Goal: Find specific page/section: Find specific page/section

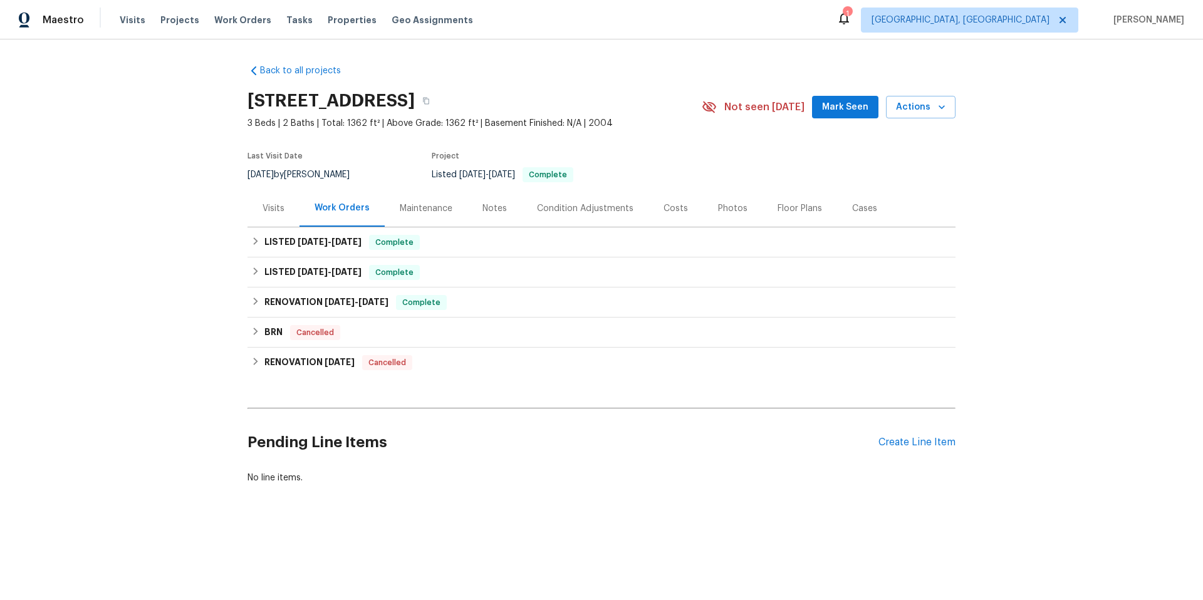
click at [251, 210] on div "Visits" at bounding box center [273, 208] width 52 height 37
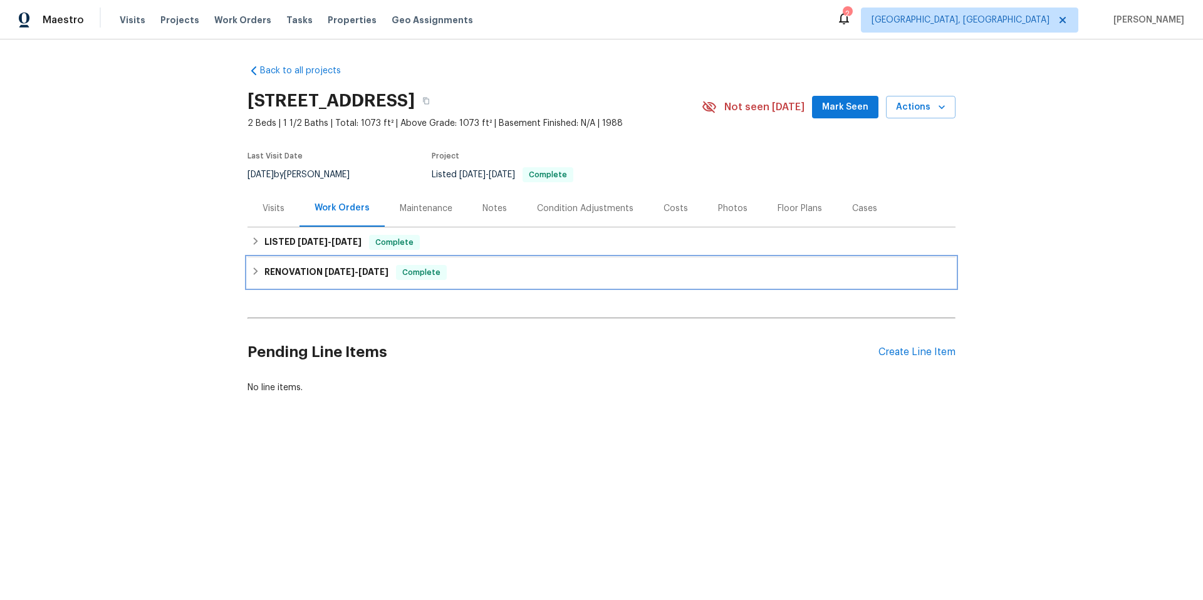
click at [425, 279] on span "Complete" at bounding box center [421, 272] width 48 height 13
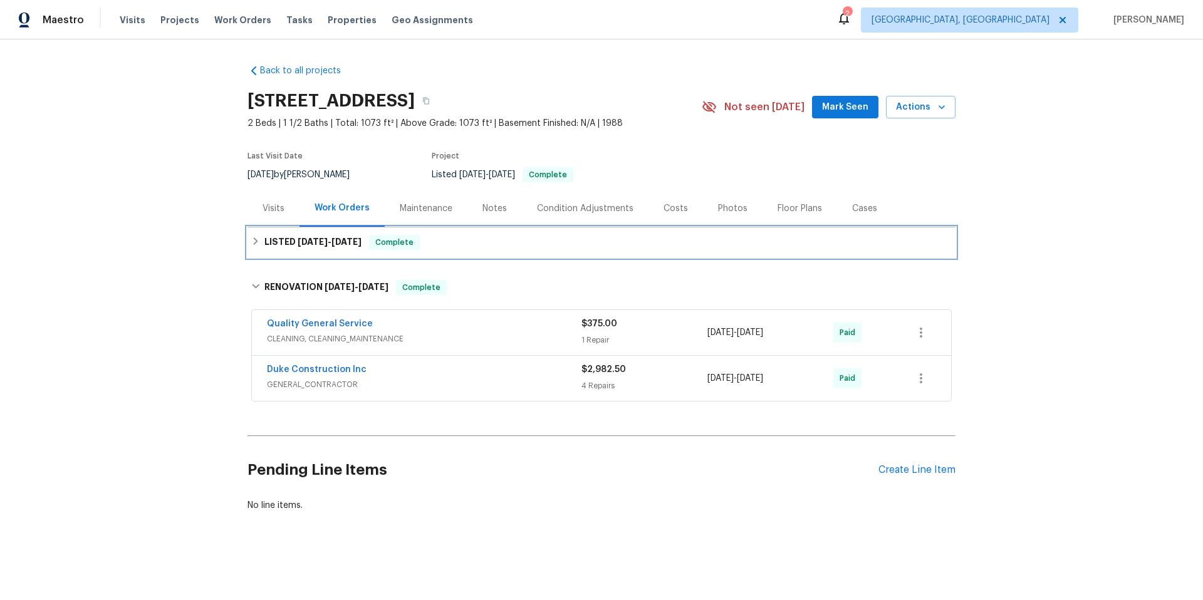
click at [452, 250] on div "LISTED 5/6/25 - 5/7/25 Complete" at bounding box center [601, 242] width 700 height 15
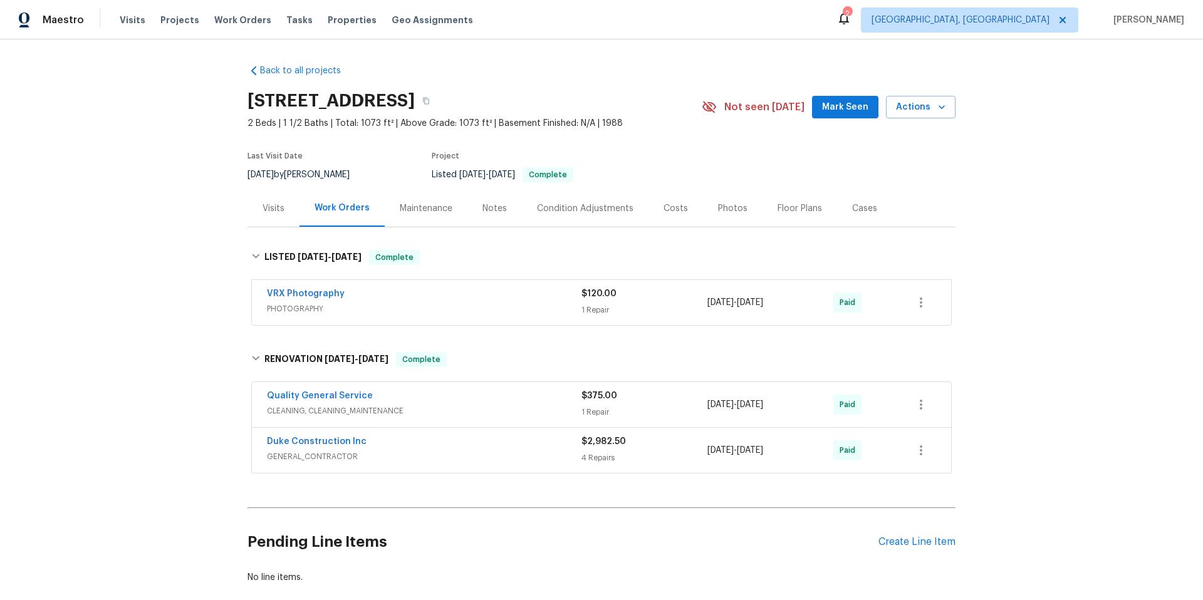
click at [479, 473] on div "Duke Construction Inc GENERAL_CONTRACTOR $2,982.50 4 Repairs 4/28/2025 - 4/30/2…" at bounding box center [601, 450] width 699 height 45
click at [471, 442] on div "Duke Construction Inc GENERAL_CONTRACTOR $2,982.50 4 Repairs 4/28/2025 - 4/30/2…" at bounding box center [601, 450] width 699 height 45
click at [472, 445] on div "Duke Construction Inc" at bounding box center [424, 442] width 315 height 15
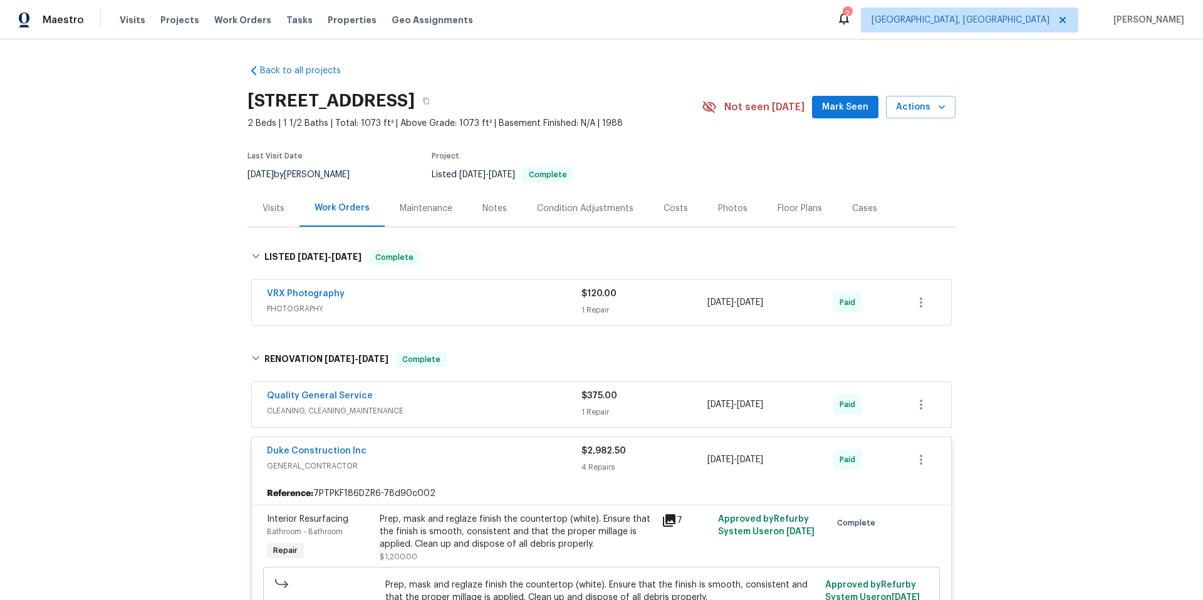
click at [464, 415] on span "CLEANING, CLEANING_MAINTENANCE" at bounding box center [424, 411] width 315 height 13
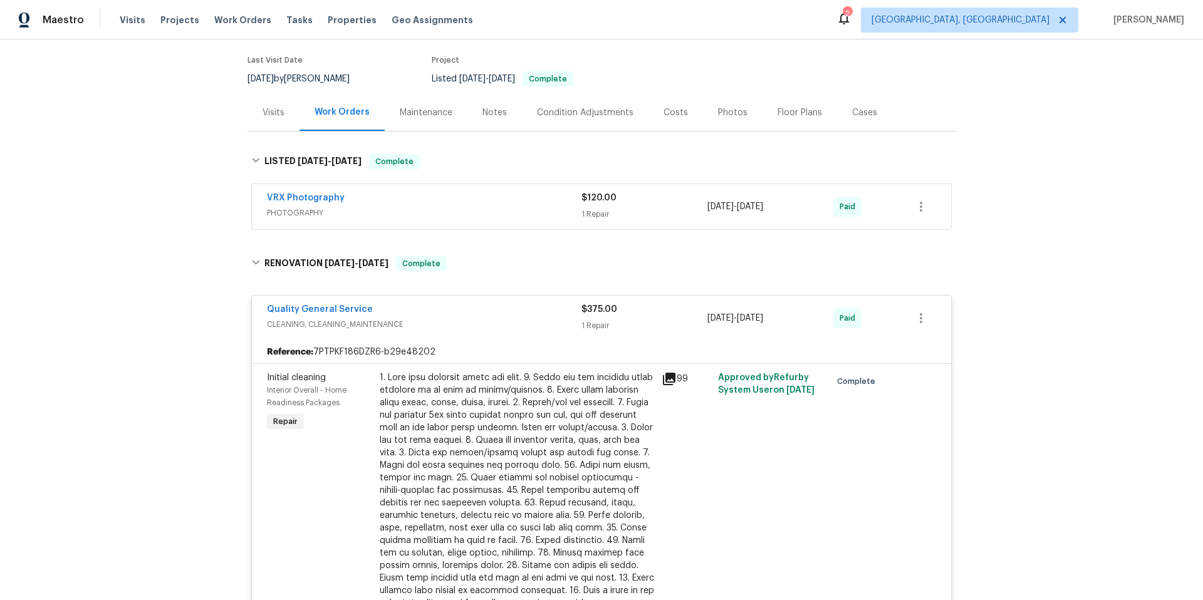
scroll to position [9, 0]
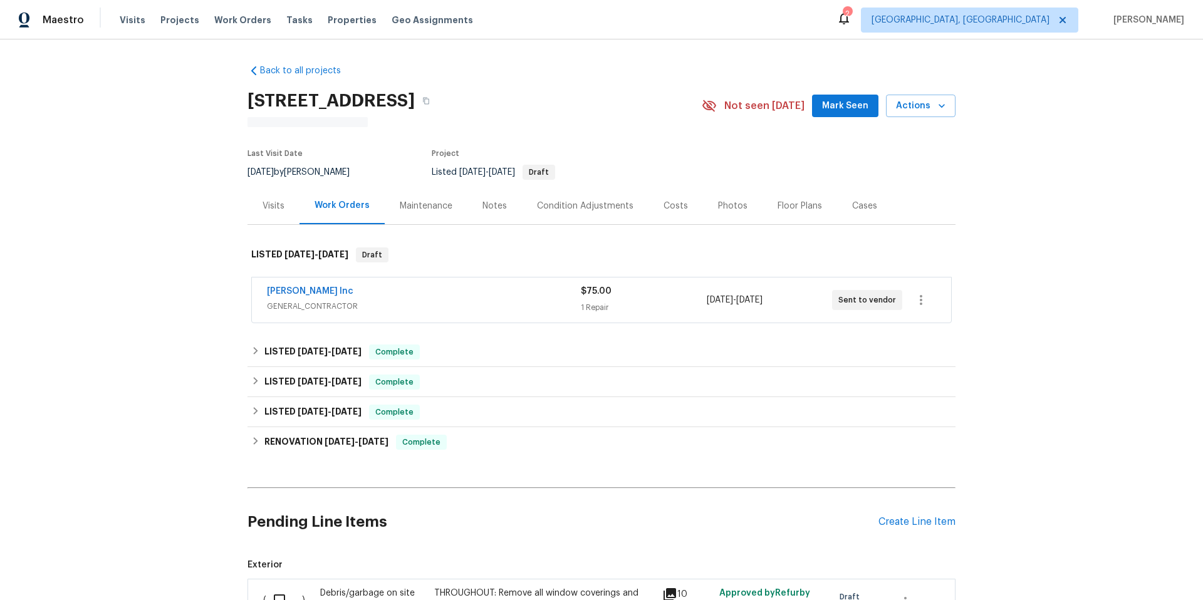
click at [389, 300] on span "GENERAL_CONTRACTOR" at bounding box center [424, 306] width 314 height 13
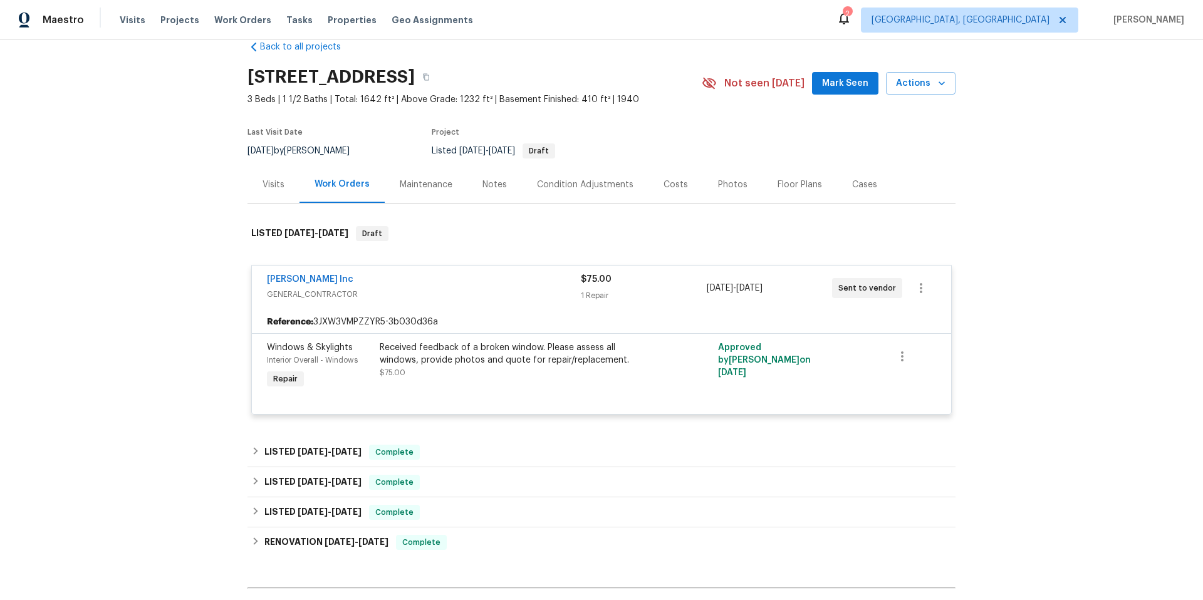
scroll to position [47, 0]
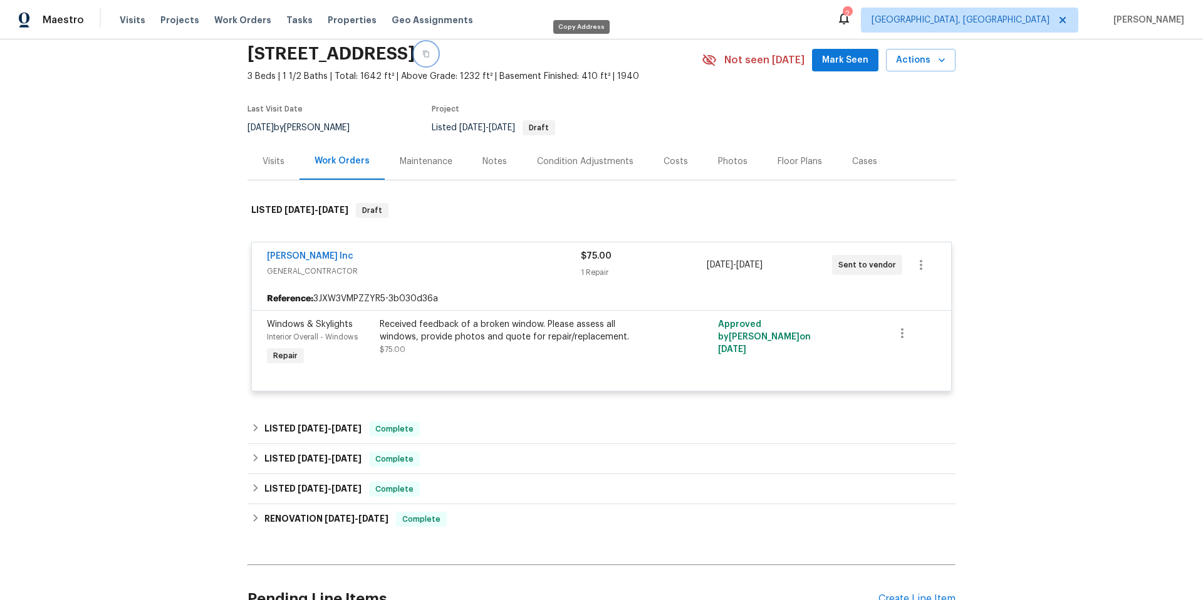
click at [437, 52] on button "button" at bounding box center [426, 54] width 23 height 23
